Goal: Information Seeking & Learning: Learn about a topic

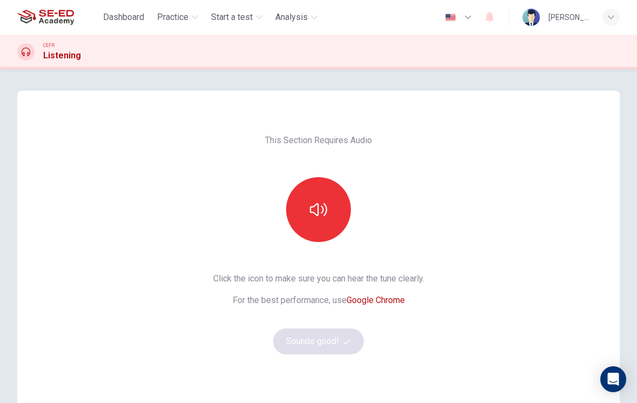
click at [187, 17] on span "Practice" at bounding box center [172, 17] width 31 height 13
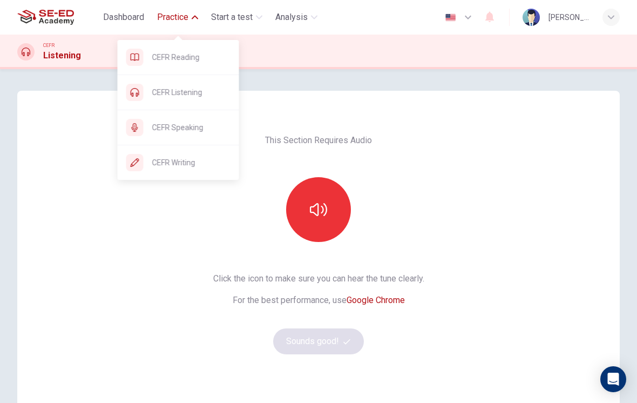
click at [209, 54] on span "CEFR Reading" at bounding box center [191, 57] width 78 height 13
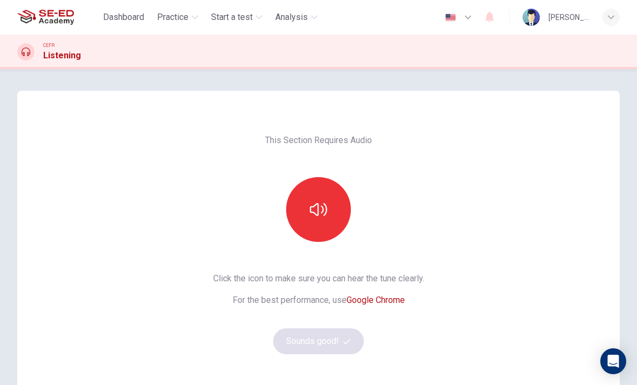
click at [468, 19] on icon "button" at bounding box center [468, 17] width 13 height 13
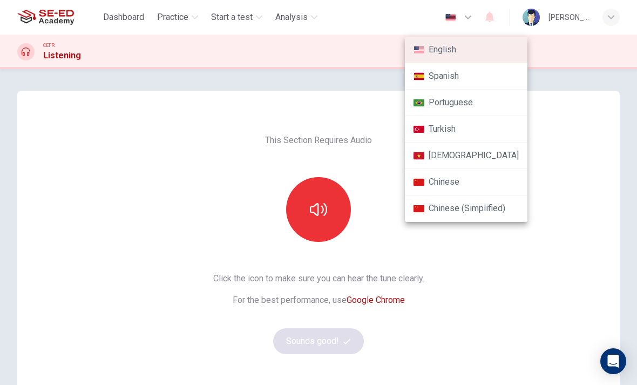
click at [574, 274] on div at bounding box center [318, 192] width 637 height 385
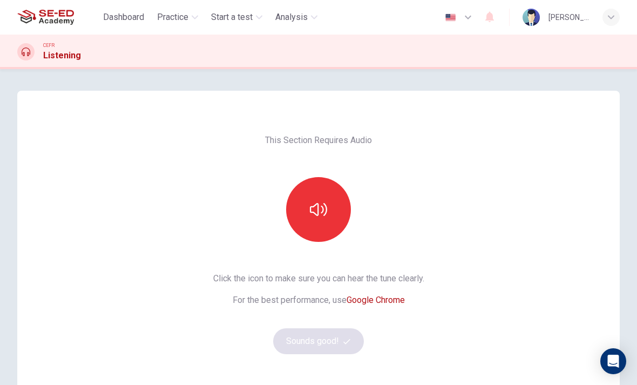
click at [609, 19] on icon "button" at bounding box center [611, 17] width 6 height 6
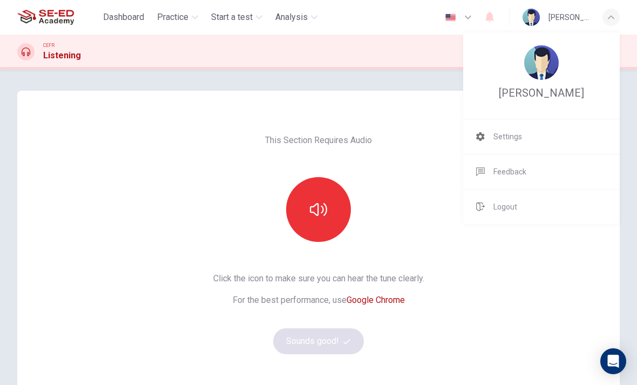
click at [537, 136] on li "Settings" at bounding box center [541, 136] width 157 height 35
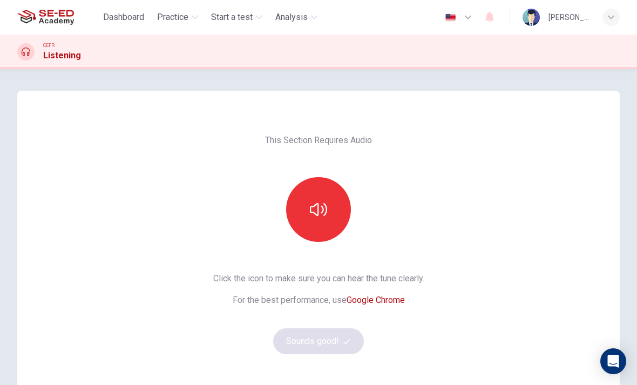
click at [130, 21] on span "Dashboard" at bounding box center [123, 17] width 41 height 13
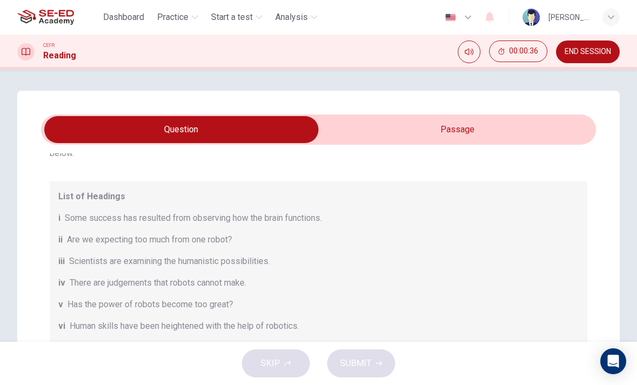
scroll to position [77, 0]
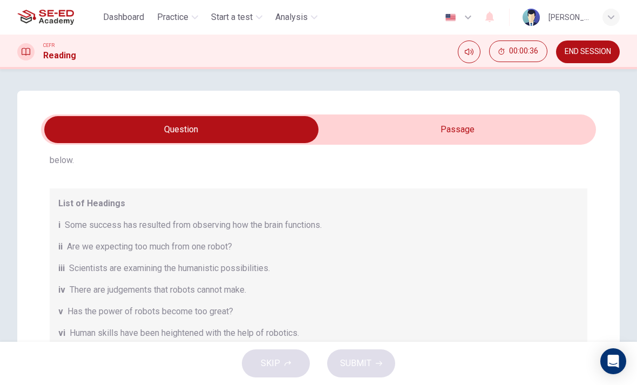
click at [462, 131] on input "checkbox" at bounding box center [181, 129] width 832 height 27
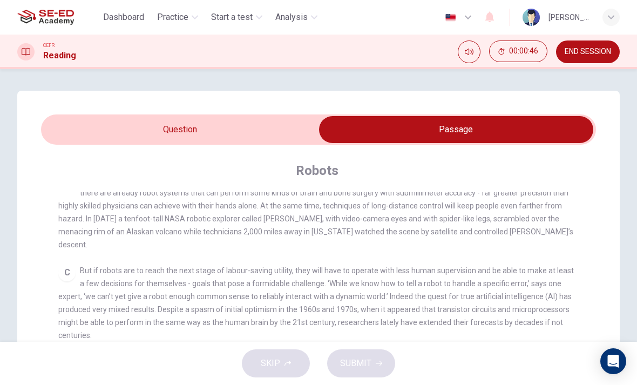
scroll to position [352, 0]
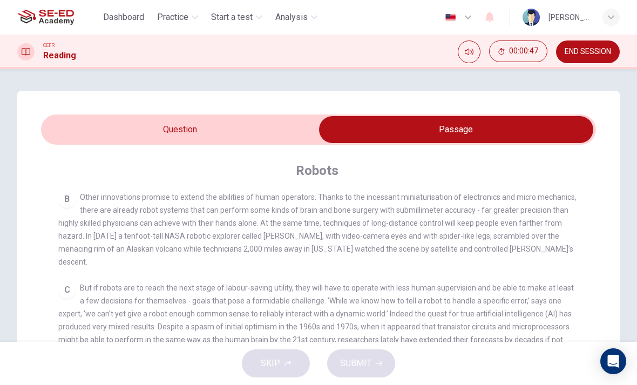
click at [176, 126] on input "checkbox" at bounding box center [456, 129] width 832 height 27
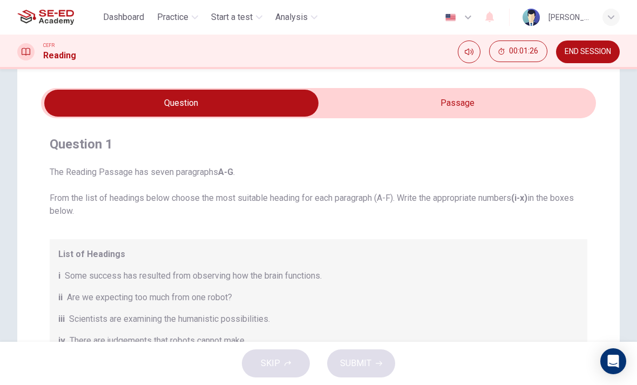
scroll to position [3, 0]
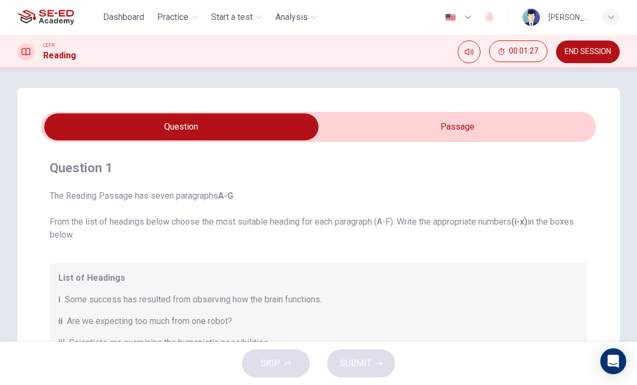
click at [489, 132] on input "checkbox" at bounding box center [181, 126] width 832 height 27
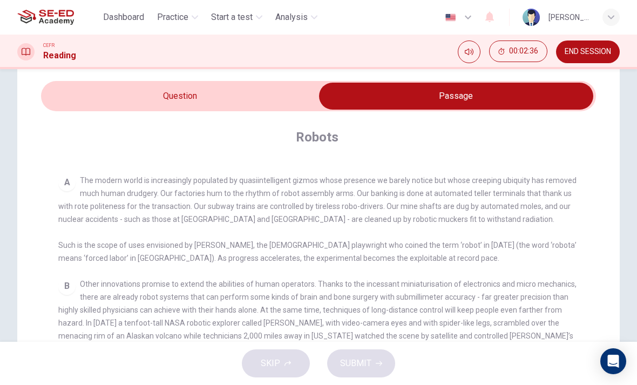
scroll to position [232, 0]
click at [260, 97] on input "checkbox" at bounding box center [456, 96] width 832 height 27
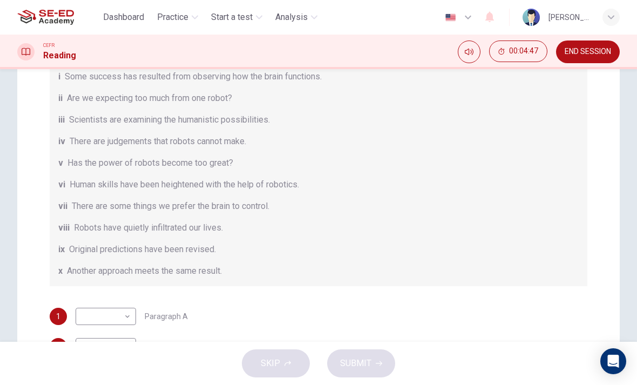
scroll to position [132, 0]
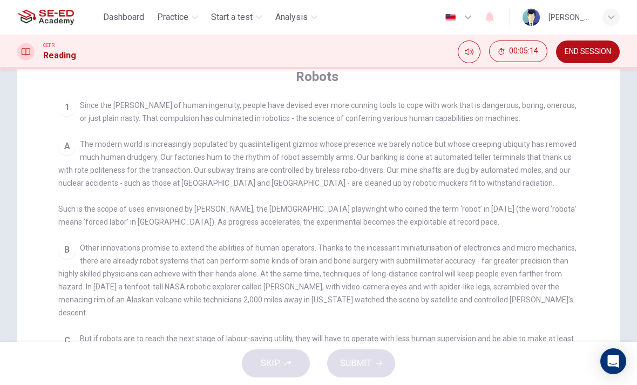
checkbox input "false"
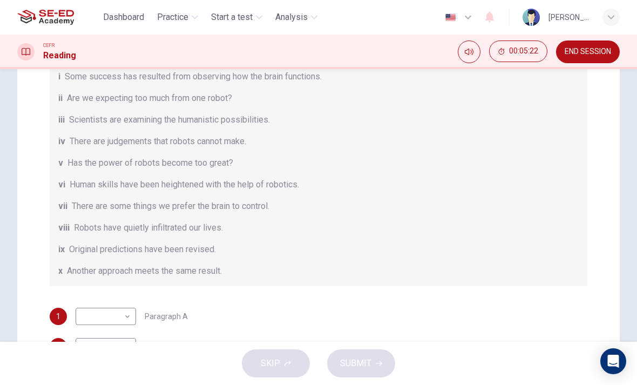
click at [125, 315] on body "This site uses cookies, as explained in our Privacy Policy . If you agree to th…" at bounding box center [318, 192] width 637 height 385
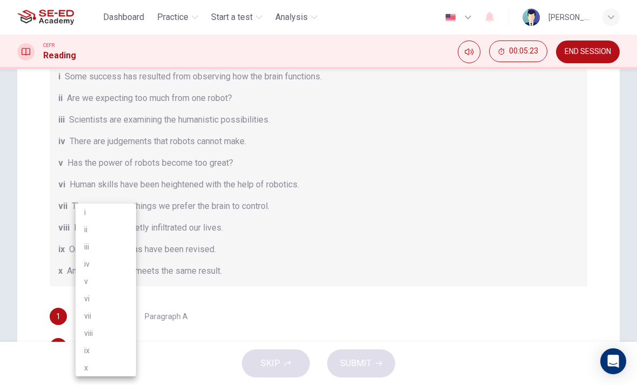
click at [125, 282] on li "v" at bounding box center [106, 281] width 60 height 17
type input "v"
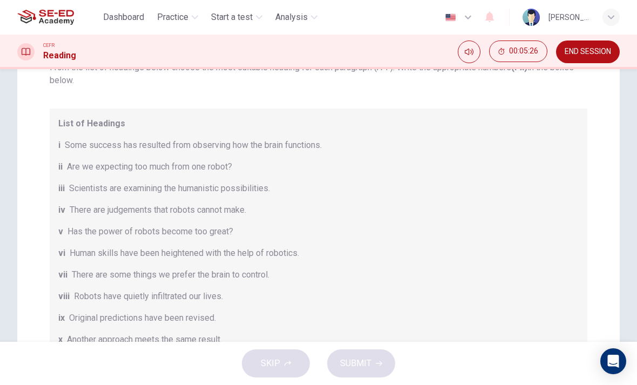
scroll to position [1, 0]
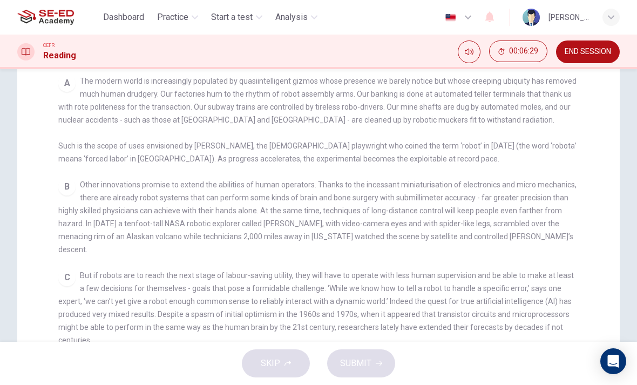
checkbox input "false"
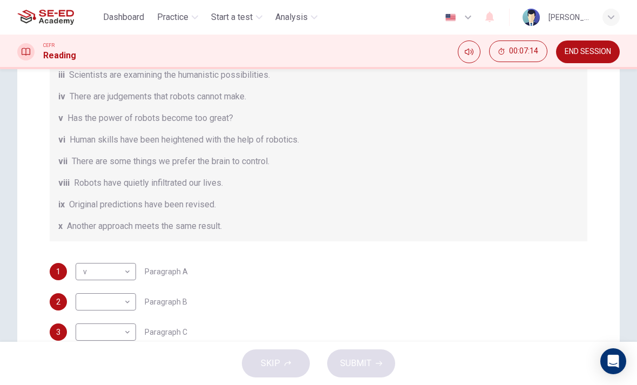
scroll to position [125, 0]
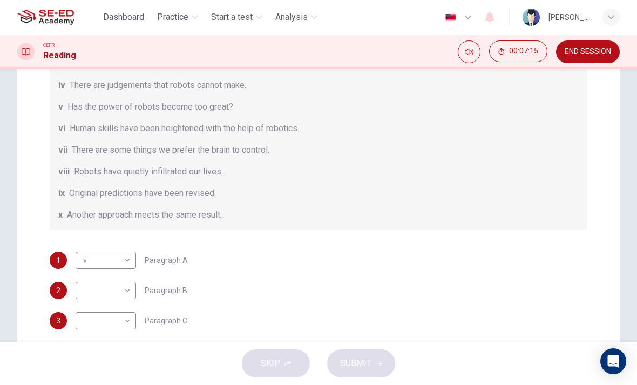
click at [127, 286] on body "This site uses cookies, as explained in our Privacy Policy . If you agree to th…" at bounding box center [318, 192] width 637 height 385
click at [128, 334] on li "viii" at bounding box center [106, 332] width 60 height 17
type input "viii"
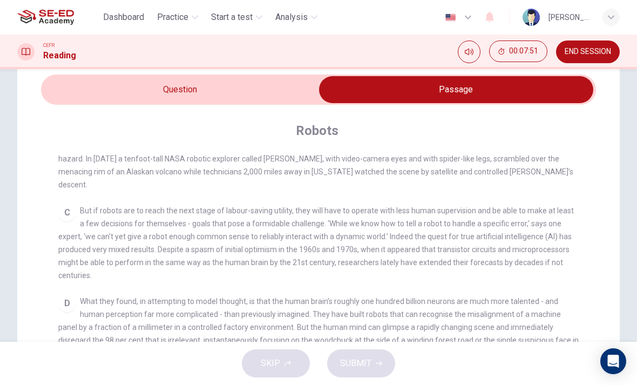
scroll to position [388, 0]
checkbox input "false"
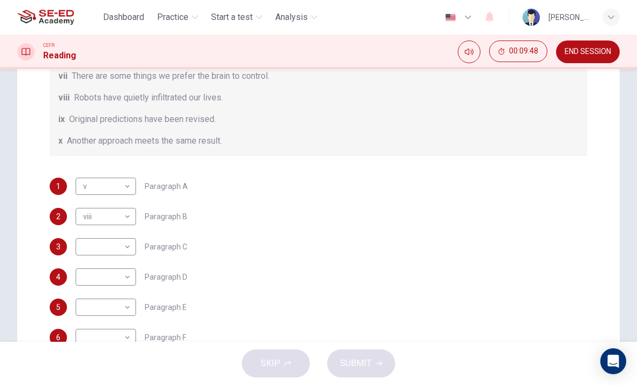
scroll to position [222, 0]
click at [127, 245] on body "This site uses cookies, as explained in our Privacy Policy . If you agree to th…" at bounding box center [318, 192] width 637 height 385
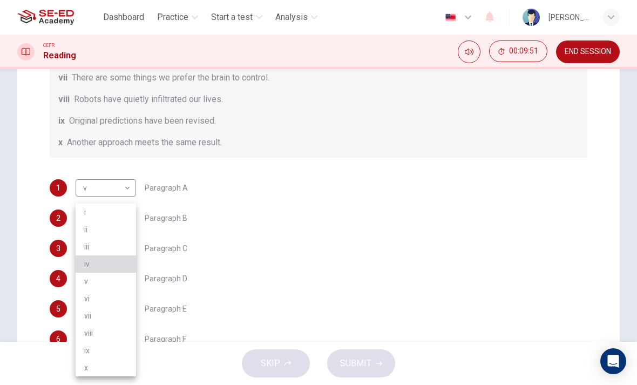
click at [129, 263] on li "iv" at bounding box center [106, 263] width 60 height 17
type input "iv"
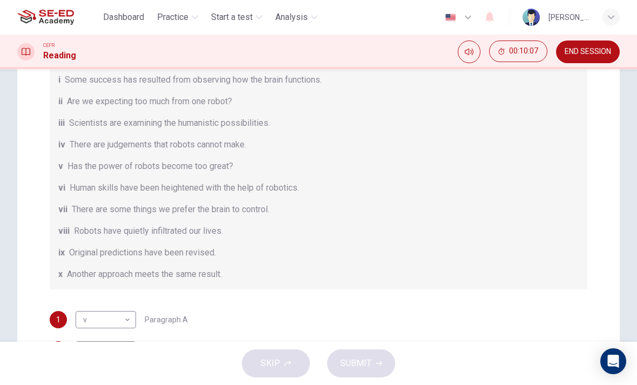
scroll to position [0, 0]
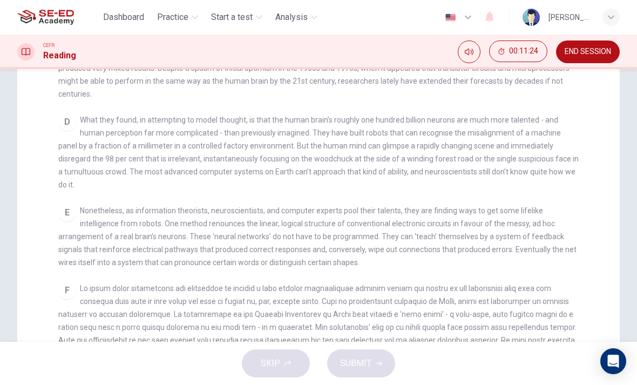
checkbox input "false"
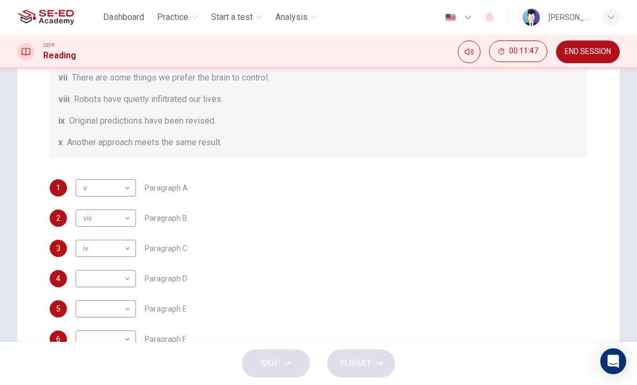
scroll to position [132, 0]
click at [130, 276] on body "This site uses cookies, as explained in our Privacy Policy . If you agree to th…" at bounding box center [318, 192] width 637 height 385
click at [129, 248] on li "iii" at bounding box center [106, 246] width 60 height 17
type input "iii"
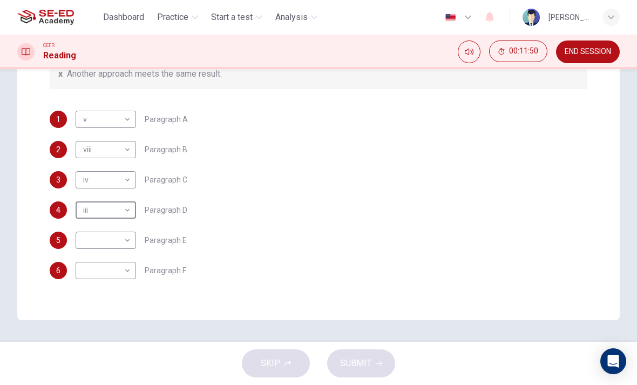
scroll to position [276, 0]
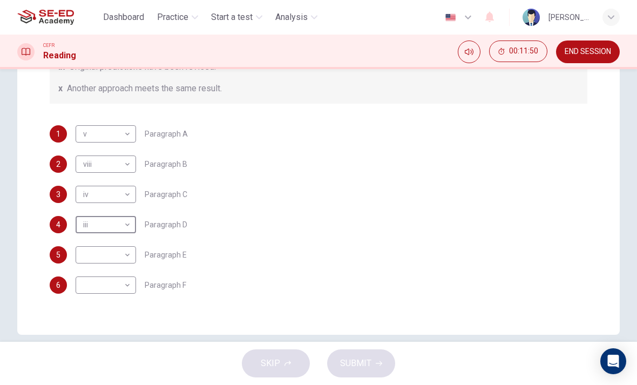
click at [522, 283] on div "6 ​ ​ Paragraph F" at bounding box center [319, 284] width 538 height 17
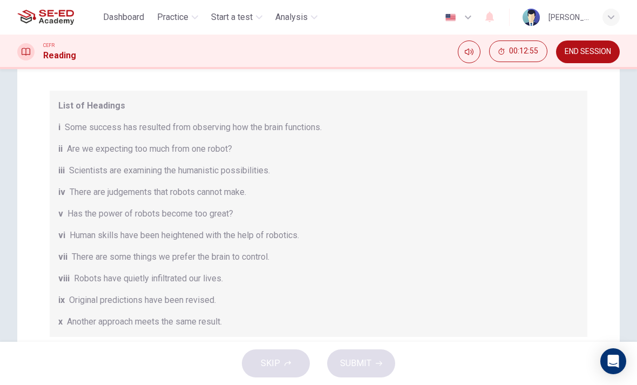
scroll to position [175, 0]
click at [517, 231] on div "vi Human skills have been heightened with the help of robotics." at bounding box center [318, 235] width 520 height 13
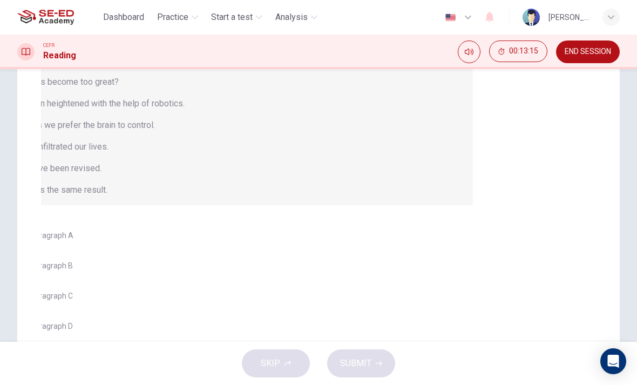
scroll to position [132, 0]
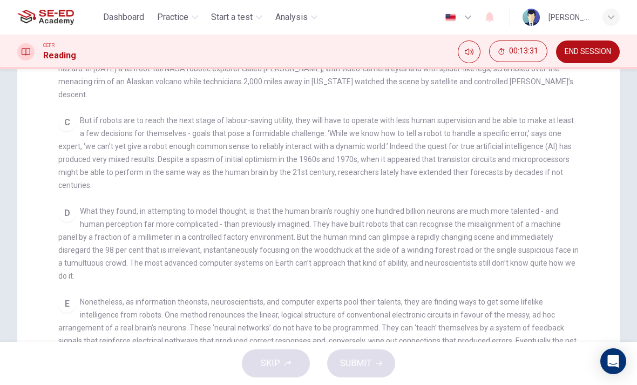
checkbox input "false"
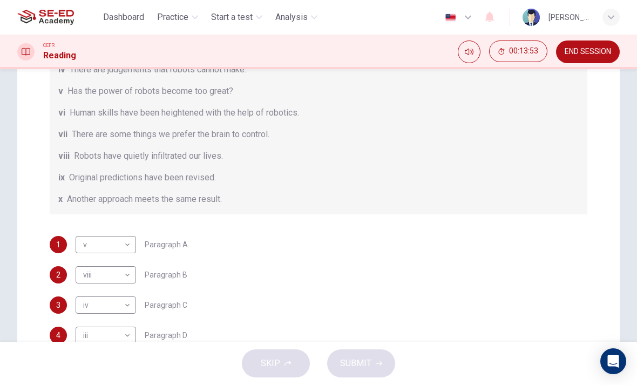
scroll to position [169, 0]
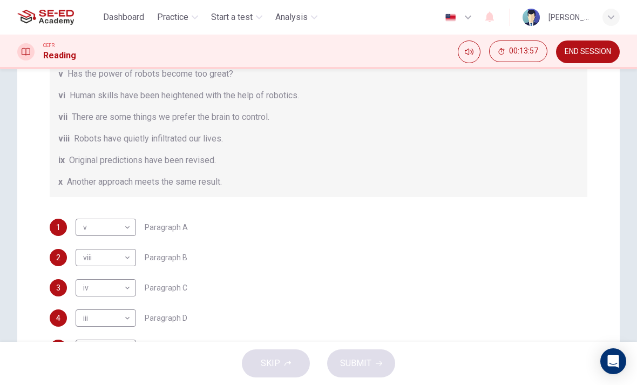
click at [325, 235] on div "1 v v ​ Paragraph A" at bounding box center [319, 227] width 538 height 17
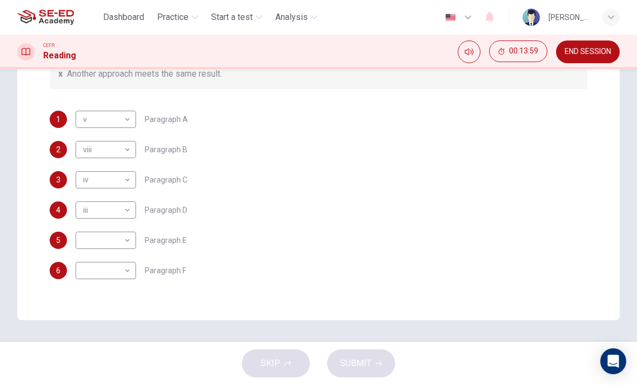
scroll to position [291, 0]
click at [126, 245] on body "This site uses cookies, as explained in our Privacy Policy . If you agree to th…" at bounding box center [318, 192] width 637 height 385
click at [123, 313] on li "vii" at bounding box center [106, 315] width 60 height 17
type input "vii"
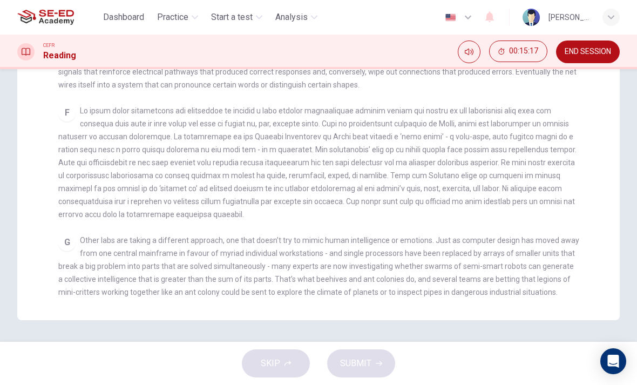
scroll to position [505, 0]
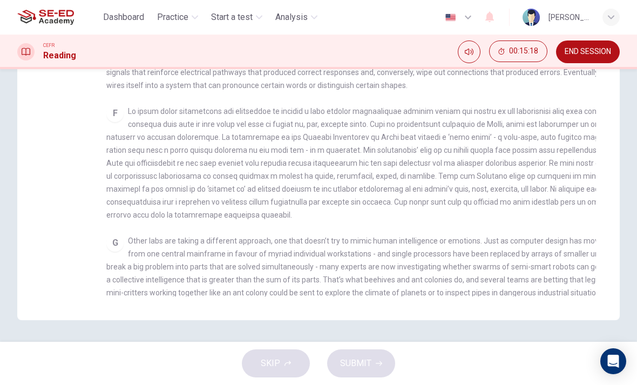
checkbox input "false"
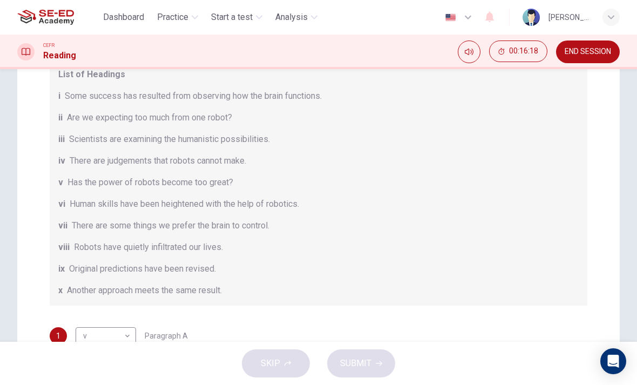
scroll to position [238, 0]
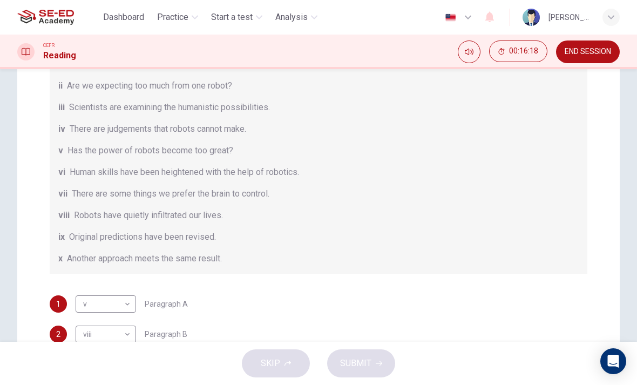
click at [280, 234] on div "ix Original predictions have been revised." at bounding box center [318, 237] width 520 height 13
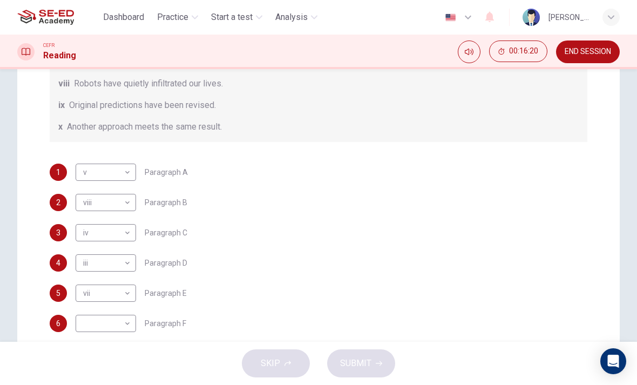
scroll to position [132, 0]
click at [125, 318] on body "This site uses cookies, as explained in our Privacy Policy . If you agree to th…" at bounding box center [318, 192] width 637 height 385
click at [124, 214] on li "i" at bounding box center [106, 212] width 60 height 17
type input "i"
click at [364, 363] on span "SUBMIT" at bounding box center [355, 363] width 31 height 15
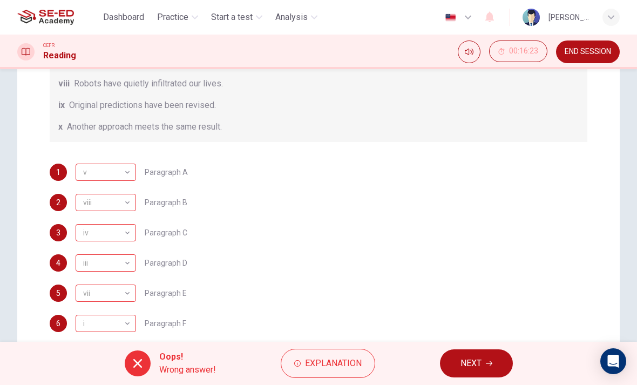
click at [334, 368] on span "Explanation" at bounding box center [333, 363] width 57 height 15
click at [143, 366] on icon at bounding box center [137, 363] width 13 height 13
click at [460, 58] on button "Mute" at bounding box center [469, 51] width 23 height 23
click at [470, 52] on icon "Unmute" at bounding box center [469, 52] width 9 height 9
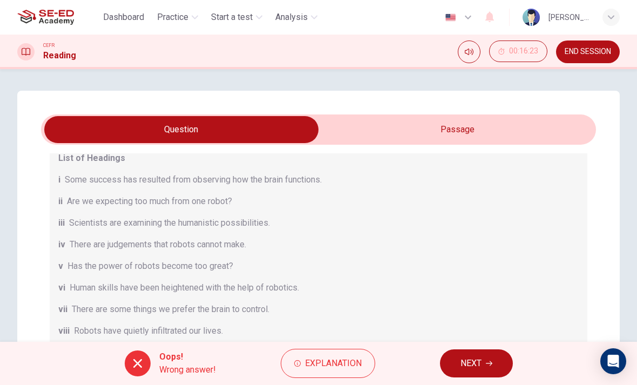
scroll to position [122, 0]
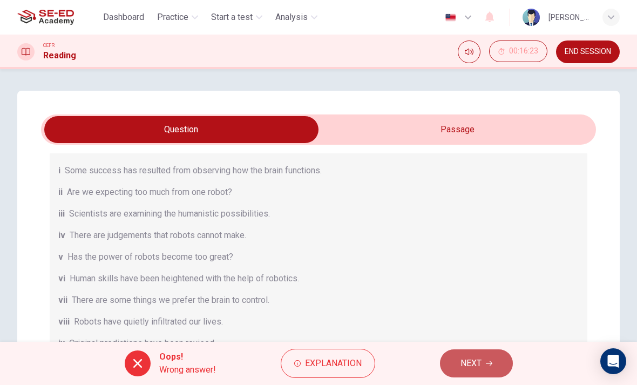
click at [489, 364] on icon "button" at bounding box center [489, 363] width 6 height 6
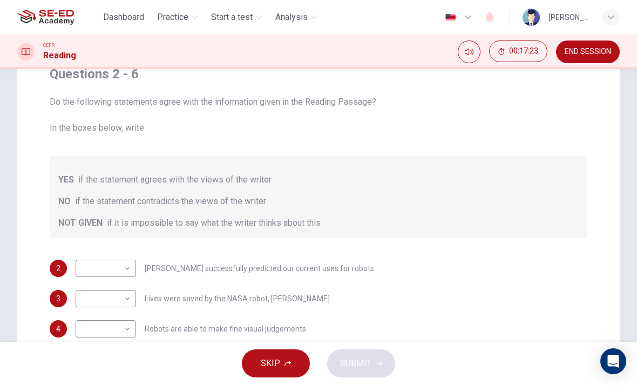
scroll to position [97, 0]
click at [126, 268] on body "This site uses cookies, as explained in our Privacy Policy . If you agree to th…" at bounding box center [318, 192] width 637 height 385
click at [419, 246] on div at bounding box center [318, 192] width 637 height 385
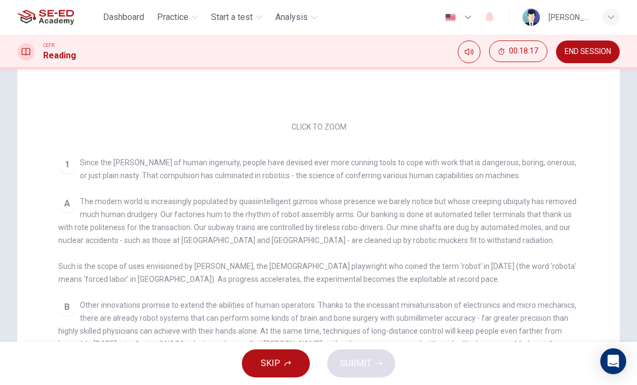
scroll to position [51, 0]
checkbox input "false"
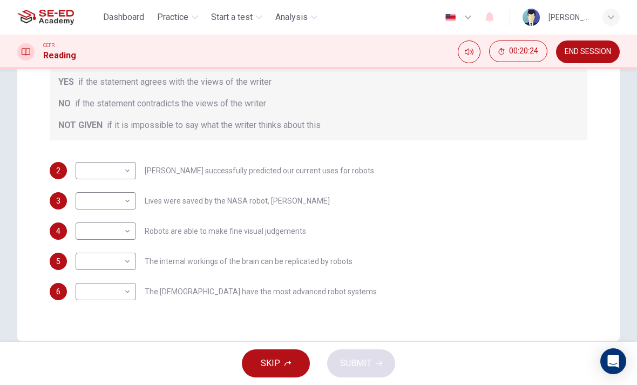
click at [132, 168] on body "This site uses cookies, as explained in our Privacy Policy . If you agree to th…" at bounding box center [318, 192] width 637 height 385
click at [128, 208] on li "NO" at bounding box center [106, 205] width 60 height 17
type input "NO"
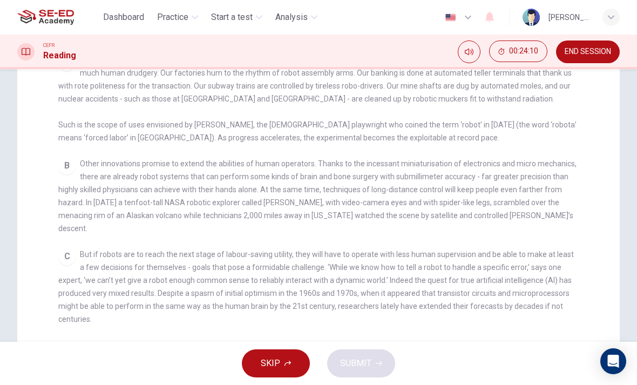
scroll to position [170, 0]
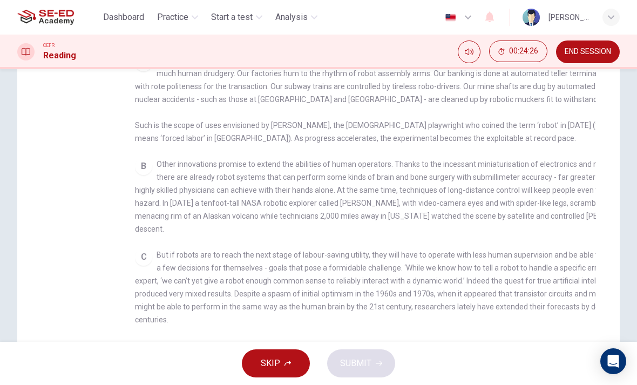
checkbox input "false"
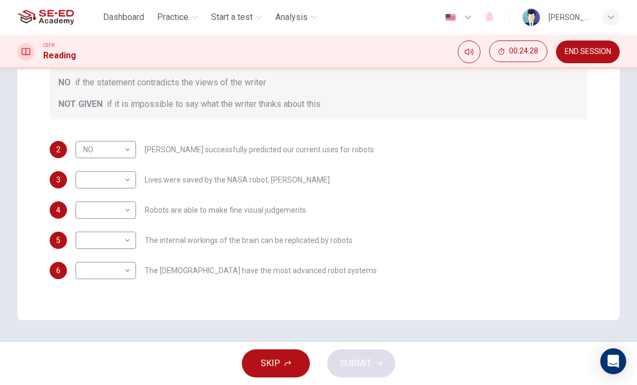
click at [267, 181] on span "Lives were saved by the NASA robot, Dante" at bounding box center [237, 180] width 185 height 8
click at [129, 173] on body "This site uses cookies, as explained in our Privacy Policy . If you agree to th…" at bounding box center [318, 192] width 637 height 385
click at [131, 191] on li "YES" at bounding box center [106, 196] width 60 height 17
type input "YES"
click at [123, 243] on body "This site uses cookies, as explained in our Privacy Policy . If you agree to th…" at bounding box center [318, 192] width 637 height 385
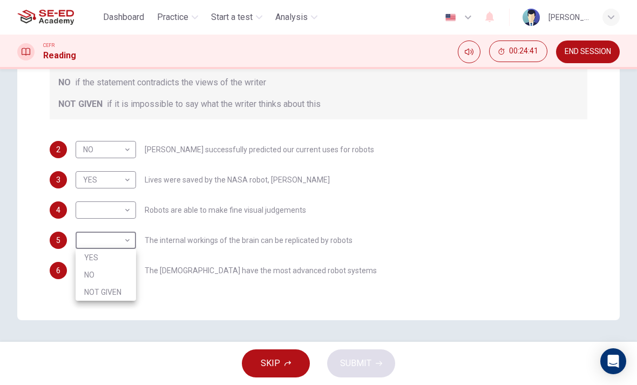
click at [123, 277] on li "NO" at bounding box center [106, 274] width 60 height 17
type input "NO"
click at [282, 214] on div "​ ​ Robots are able to make fine visual judgements" at bounding box center [191, 209] width 231 height 17
click at [124, 211] on body "This site uses cookies, as explained in our Privacy Policy . If you agree to th…" at bounding box center [318, 192] width 637 height 385
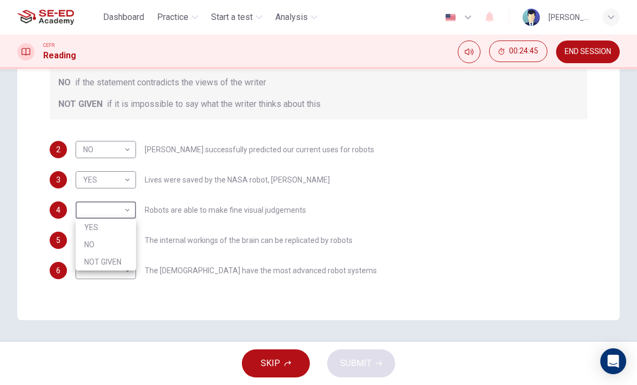
click at [120, 228] on li "YES" at bounding box center [106, 227] width 60 height 17
type input "YES"
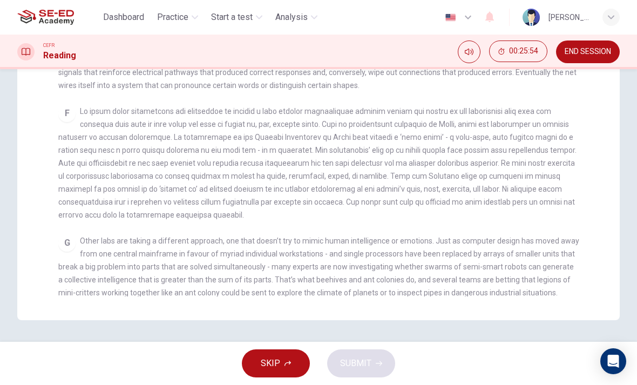
scroll to position [282, 0]
click at [520, 199] on div "F" at bounding box center [318, 163] width 521 height 117
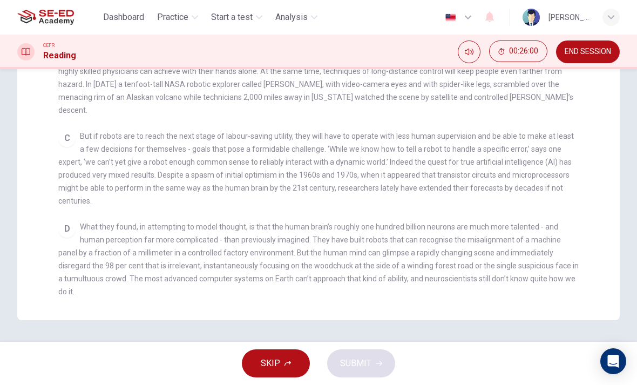
scroll to position [219, 0]
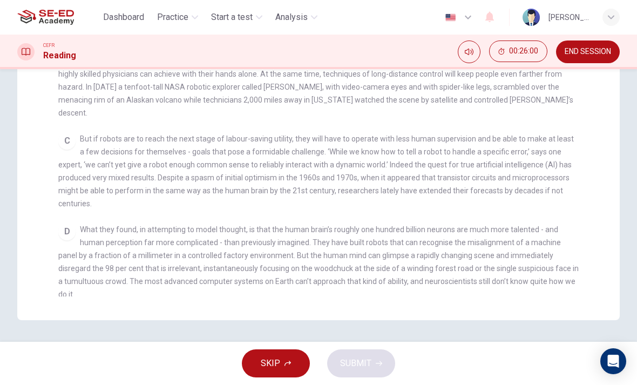
click at [550, 207] on div "CLICK TO ZOOM Click to Zoom 1 Since the dawn of human ingenuity, people have de…" at bounding box center [325, 103] width 535 height 387
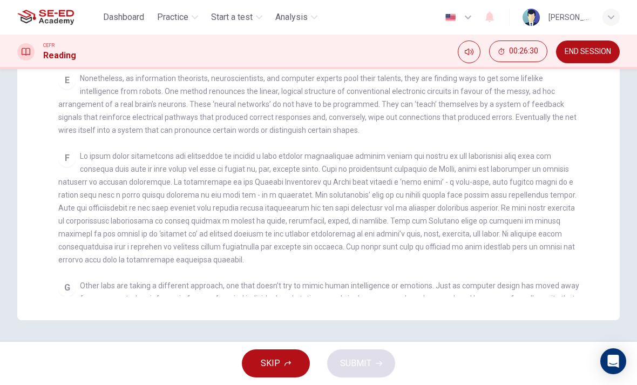
scroll to position [455, 0]
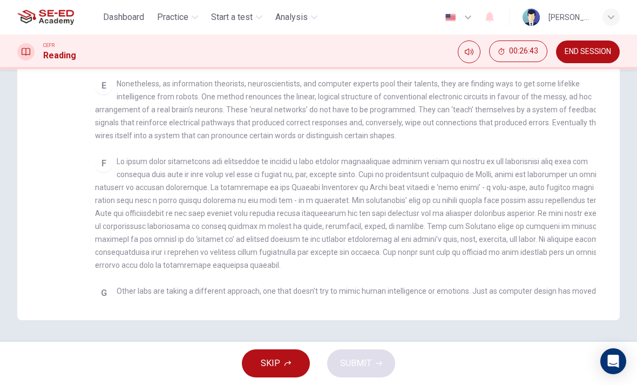
checkbox input "false"
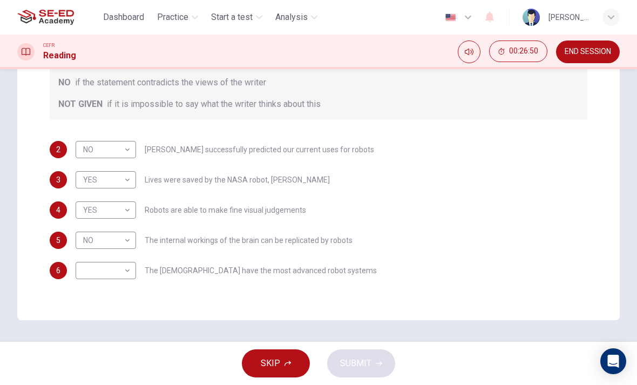
click at [291, 278] on div "​ ​ The Japanese have the most advanced robot systems" at bounding box center [226, 270] width 301 height 17
click at [126, 263] on body "This site uses cookies, as explained in our Privacy Policy . If you agree to th…" at bounding box center [318, 192] width 637 height 385
click at [125, 301] on li "NO" at bounding box center [106, 304] width 60 height 17
type input "NO"
click at [368, 363] on span "SUBMIT" at bounding box center [355, 363] width 31 height 15
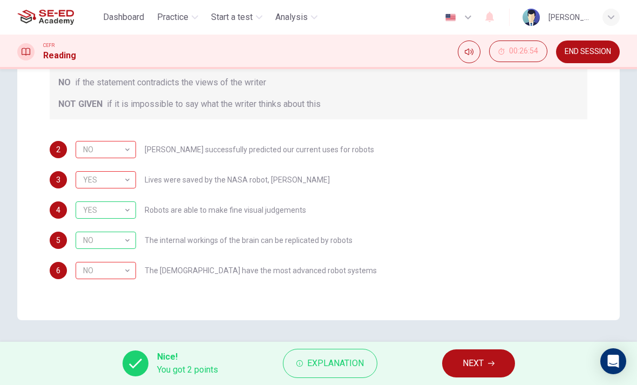
click at [354, 375] on button "Explanation" at bounding box center [330, 363] width 94 height 29
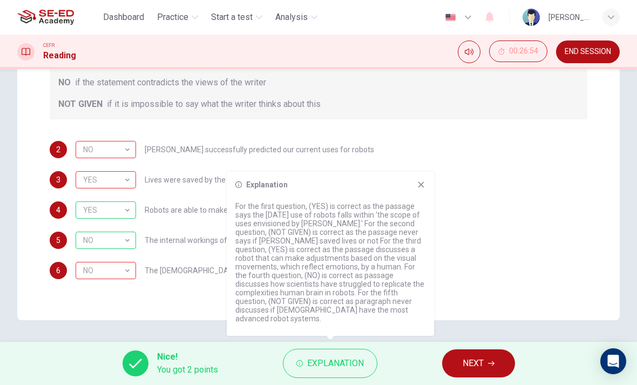
click at [593, 57] on button "END SESSION" at bounding box center [588, 51] width 64 height 23
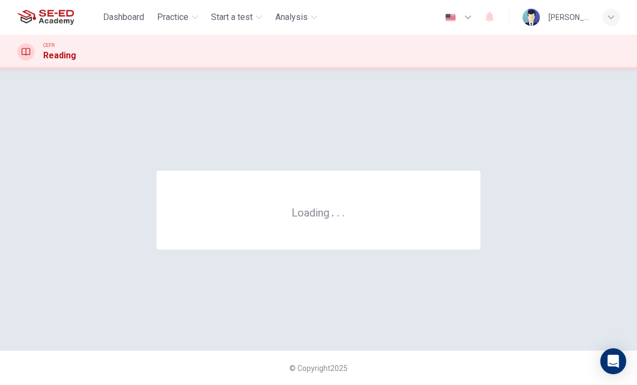
scroll to position [0, 0]
